Goal: Check status

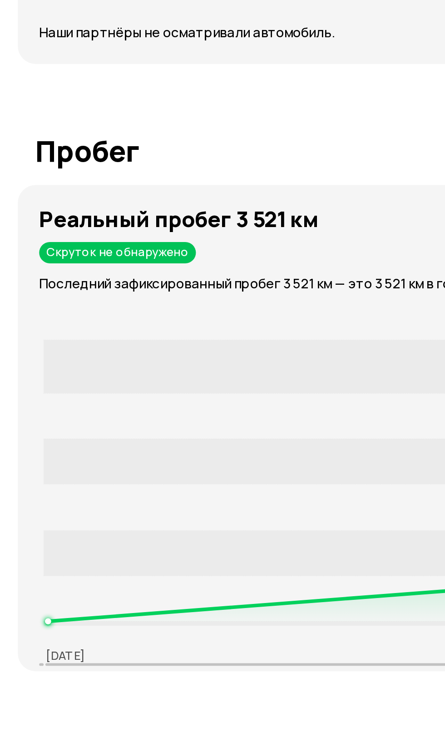
scroll to position [1154, 0]
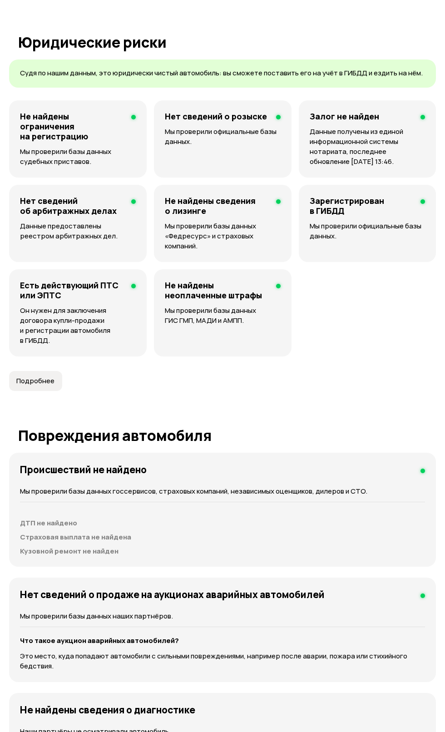
scroll to position [625, 0]
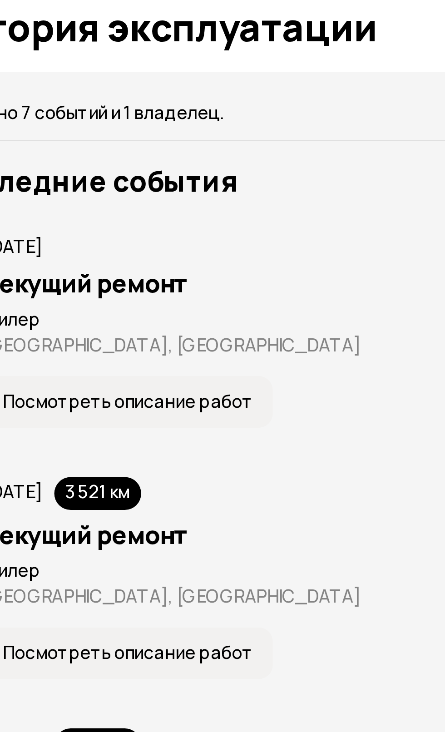
scroll to position [1660, 0]
